Goal: Transaction & Acquisition: Purchase product/service

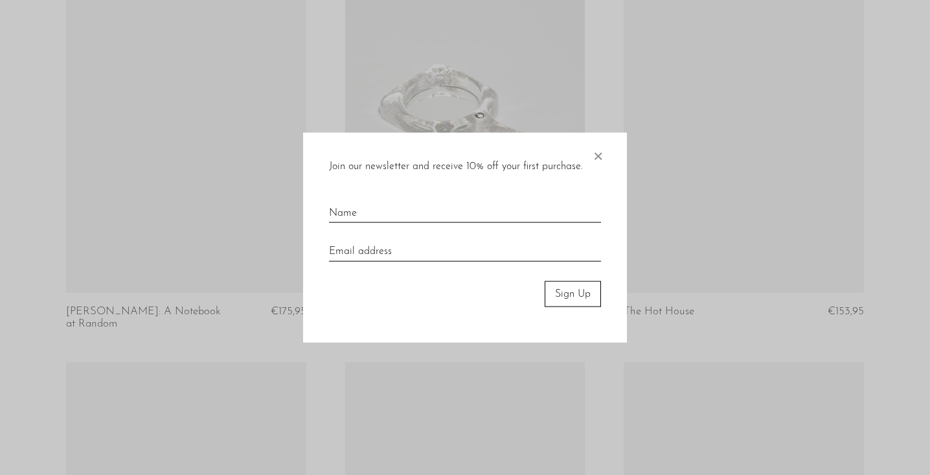
scroll to position [1801, 0]
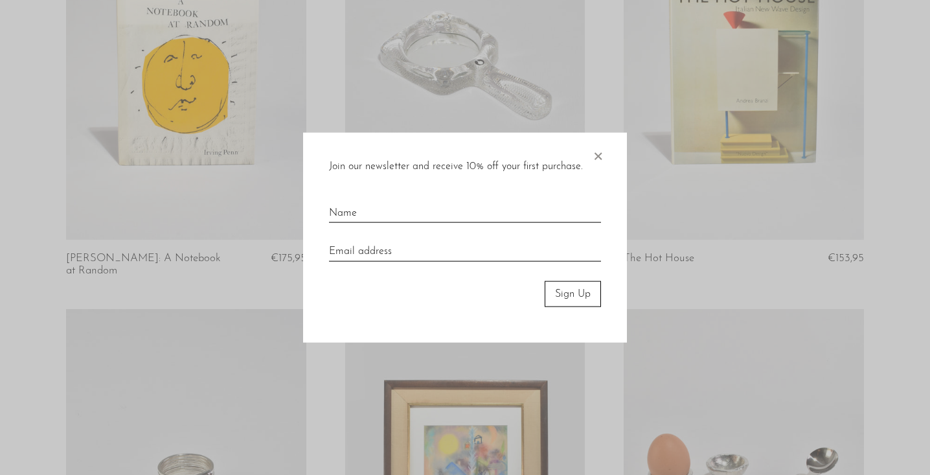
click at [598, 152] on span "×" at bounding box center [597, 152] width 13 height 41
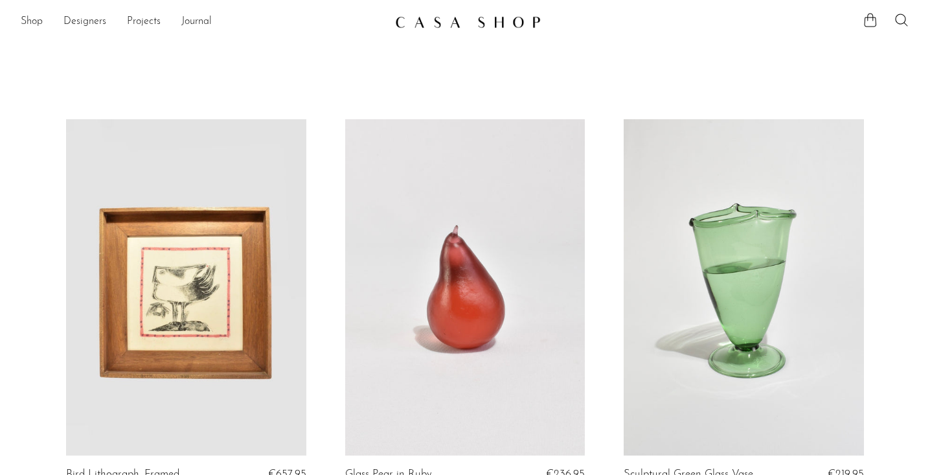
scroll to position [0, 0]
click at [76, 21] on link "Designers" at bounding box center [84, 22] width 43 height 17
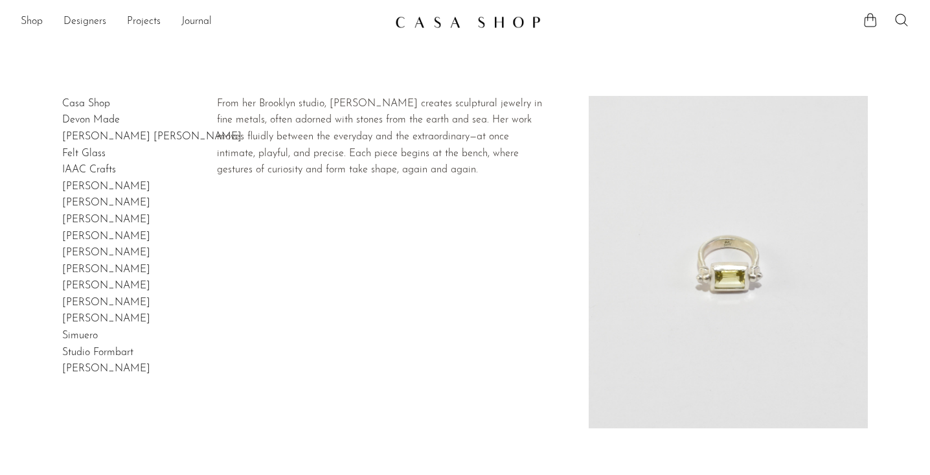
click at [90, 232] on link "[PERSON_NAME]" at bounding box center [106, 236] width 88 height 10
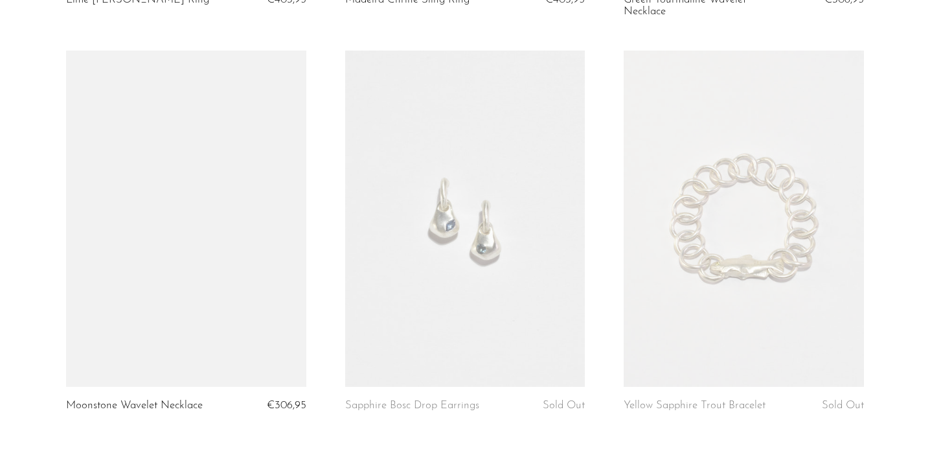
scroll to position [543, 0]
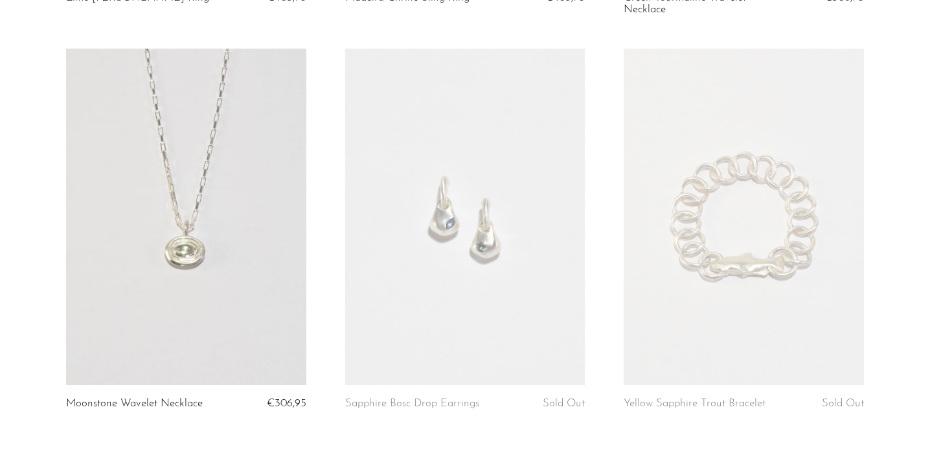
click at [640, 235] on link at bounding box center [744, 217] width 240 height 336
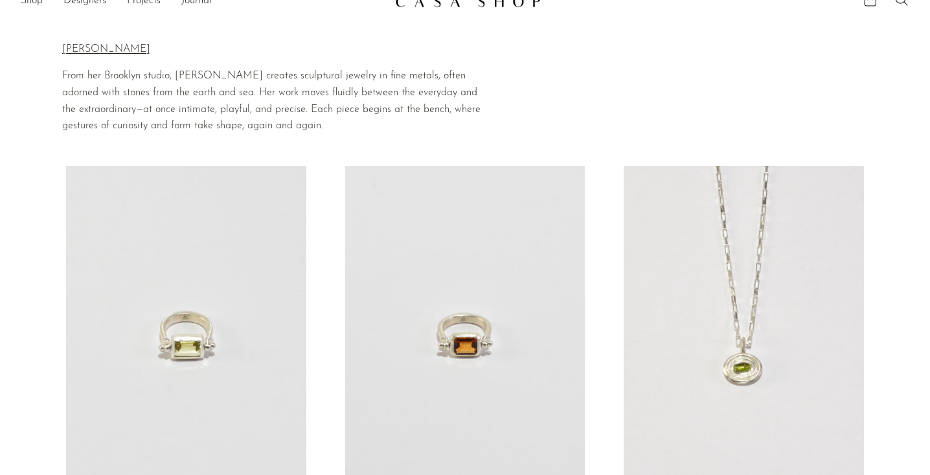
scroll to position [23, 0]
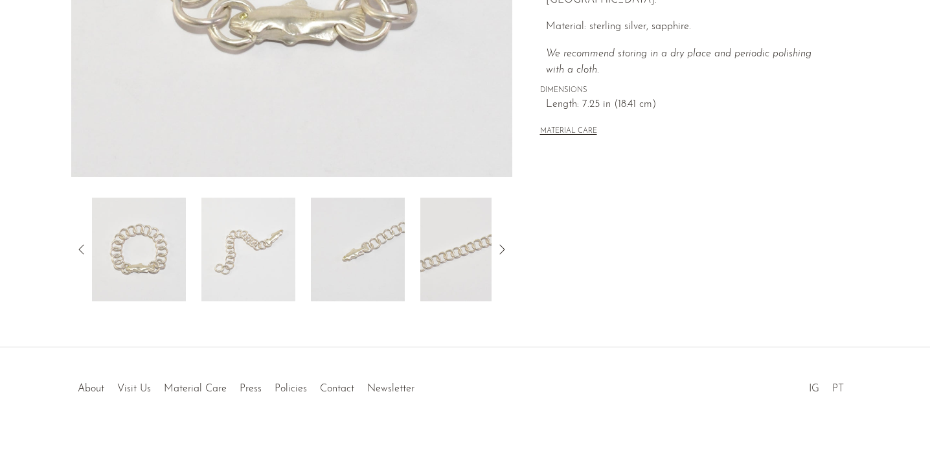
scroll to position [368, 0]
